Goal: Task Accomplishment & Management: Manage account settings

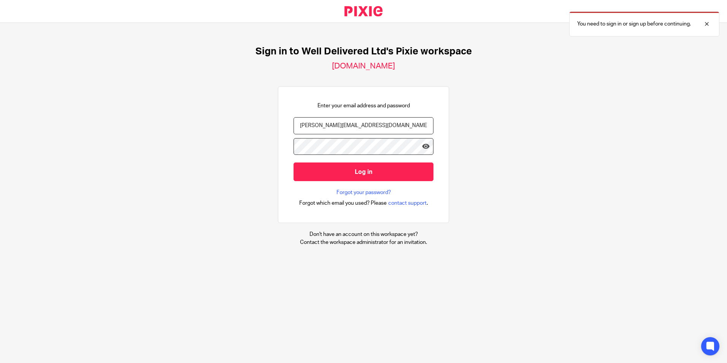
click at [372, 169] on input "Log in" at bounding box center [364, 171] width 140 height 19
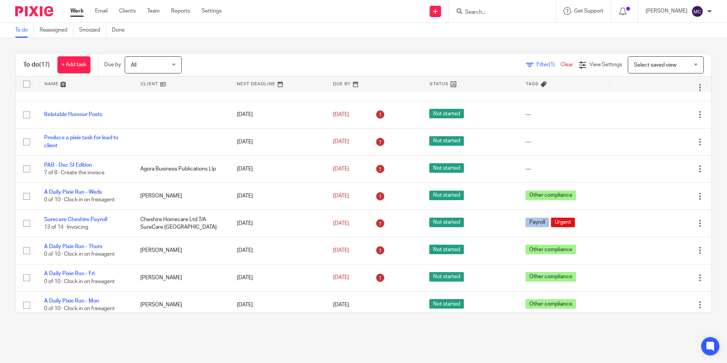
scroll to position [253, 0]
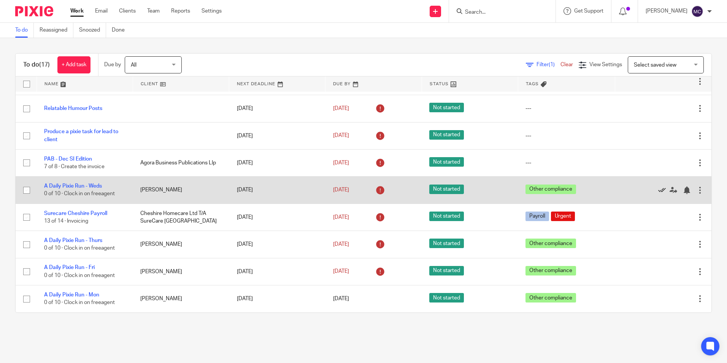
click at [659, 187] on icon at bounding box center [663, 190] width 8 height 8
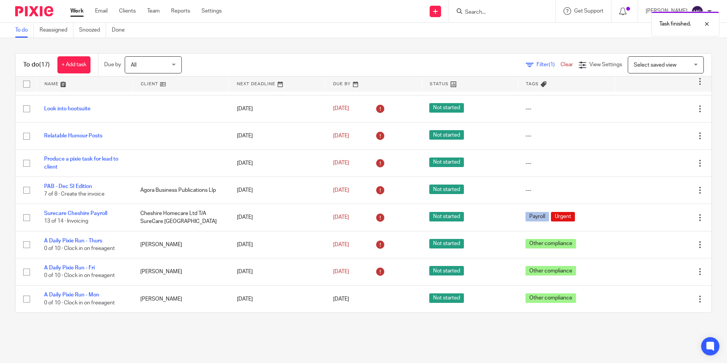
scroll to position [226, 0]
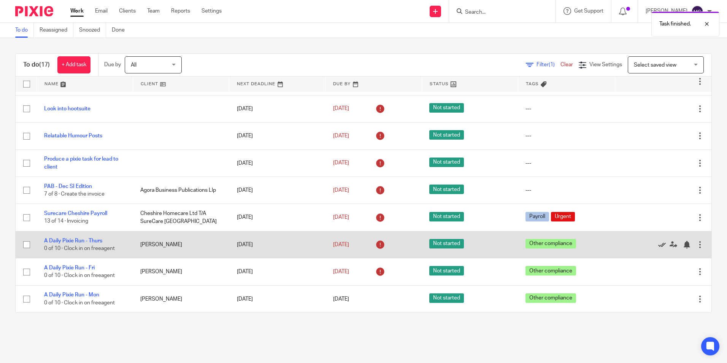
click at [659, 243] on icon at bounding box center [663, 245] width 8 height 8
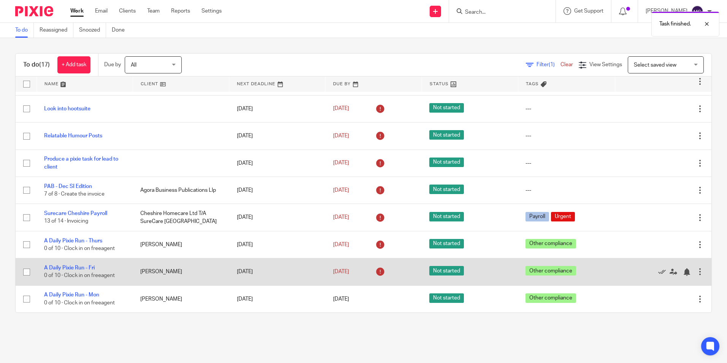
scroll to position [199, 0]
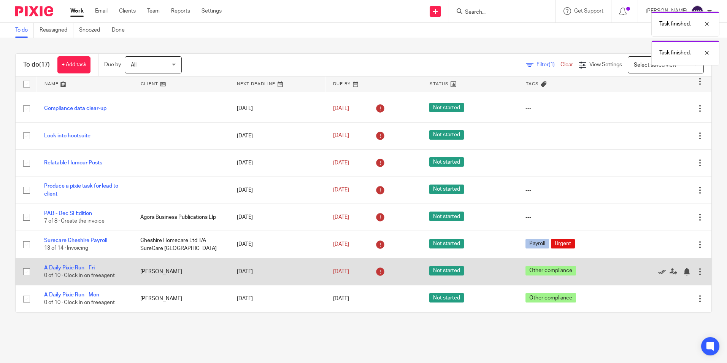
click at [659, 273] on icon at bounding box center [663, 272] width 8 height 8
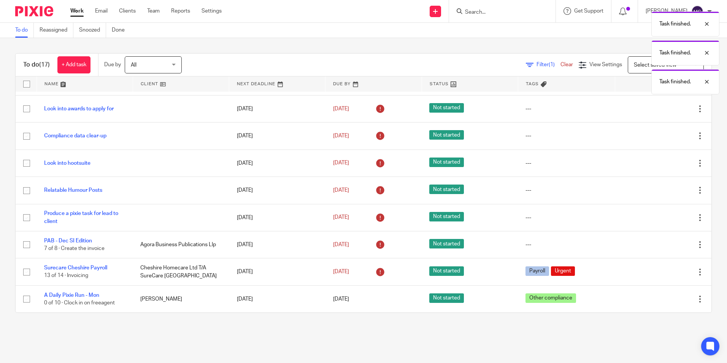
scroll to position [0, 0]
